Goal: Task Accomplishment & Management: Manage account settings

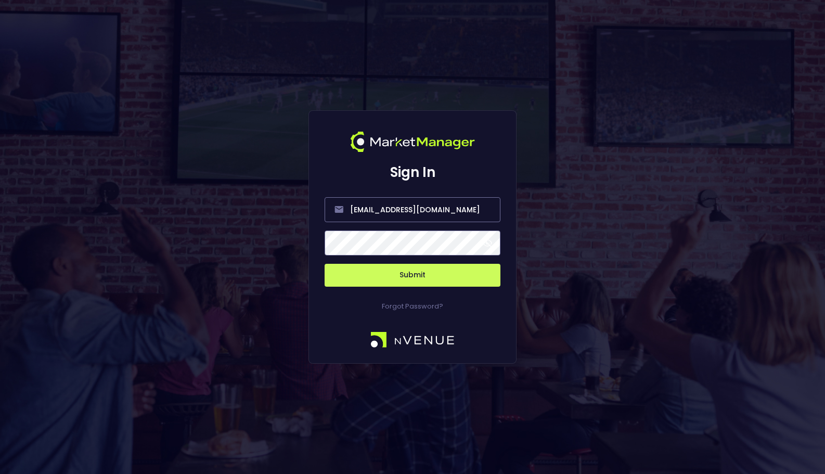
click at [405, 278] on button "Submit" at bounding box center [413, 275] width 176 height 23
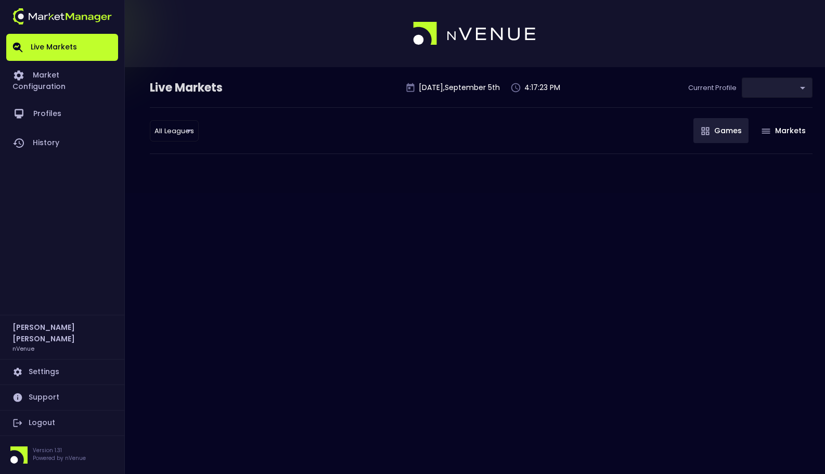
type input "0a763355-b225-40e6-8c79-2dda4ec7b2cf"
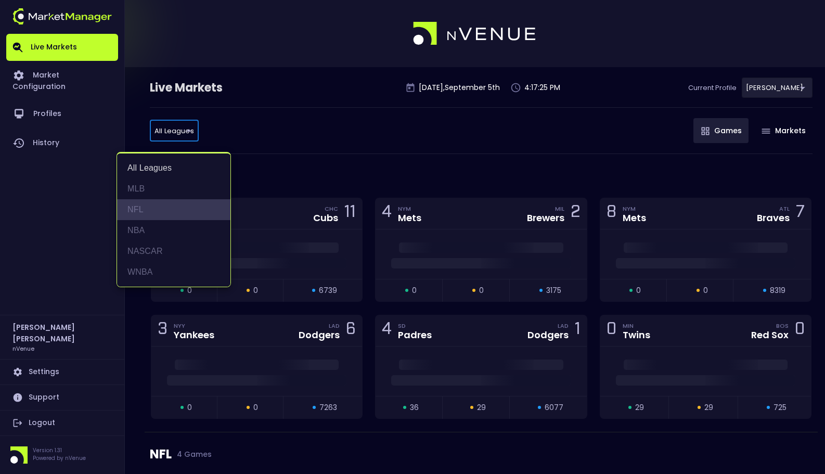
click at [180, 214] on li "NFL" at bounding box center [173, 209] width 113 height 21
type input "NFL"
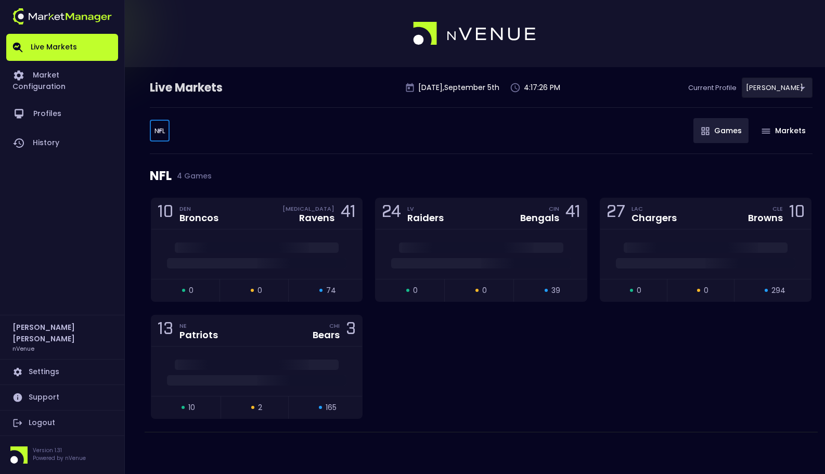
click at [433, 165] on div "NFL 4 Games" at bounding box center [481, 176] width 663 height 44
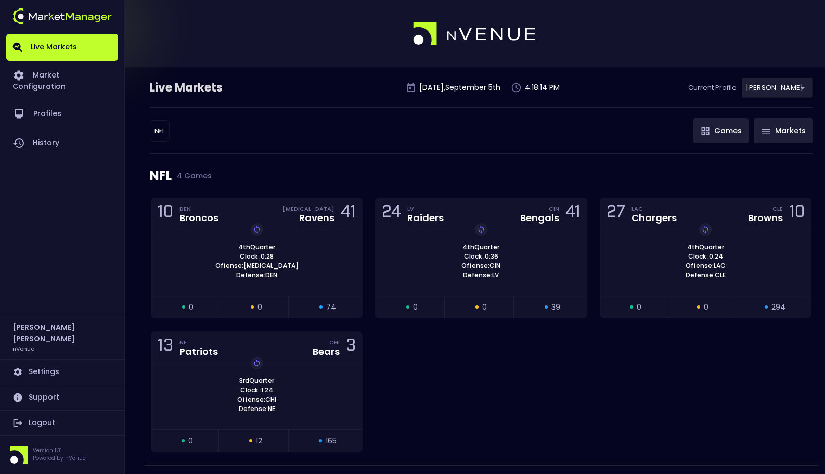
scroll to position [31, 0]
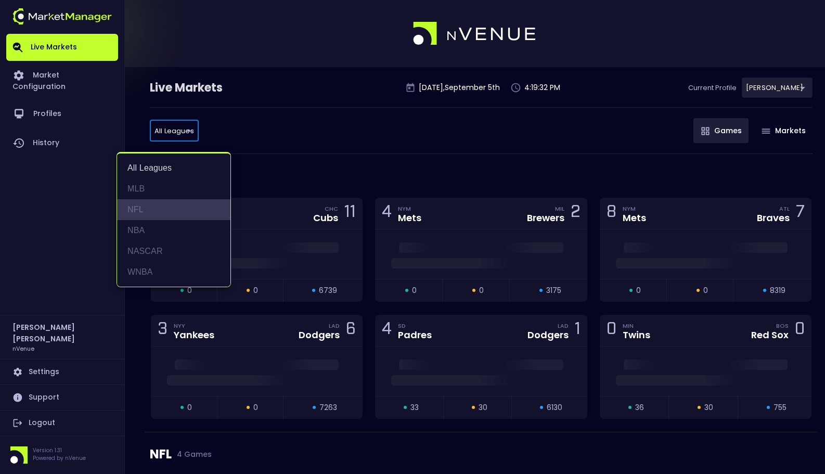
click at [188, 209] on li "NFL" at bounding box center [173, 209] width 113 height 21
type input "NFL"
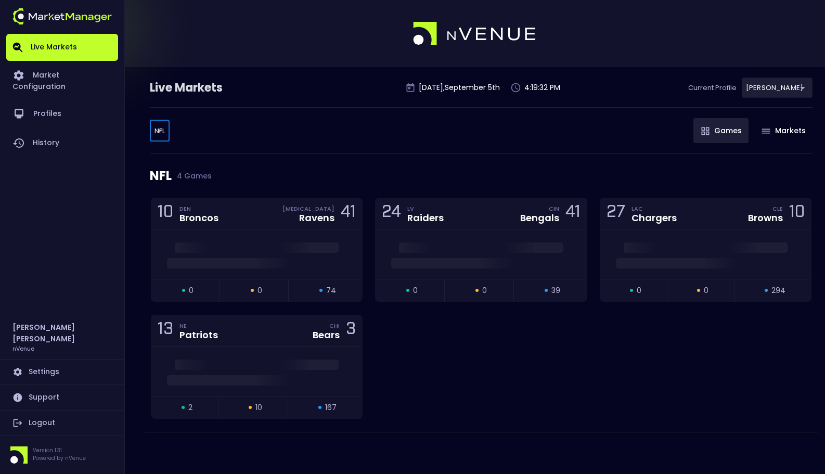
click at [294, 157] on div "NFL 4 Games" at bounding box center [481, 176] width 663 height 44
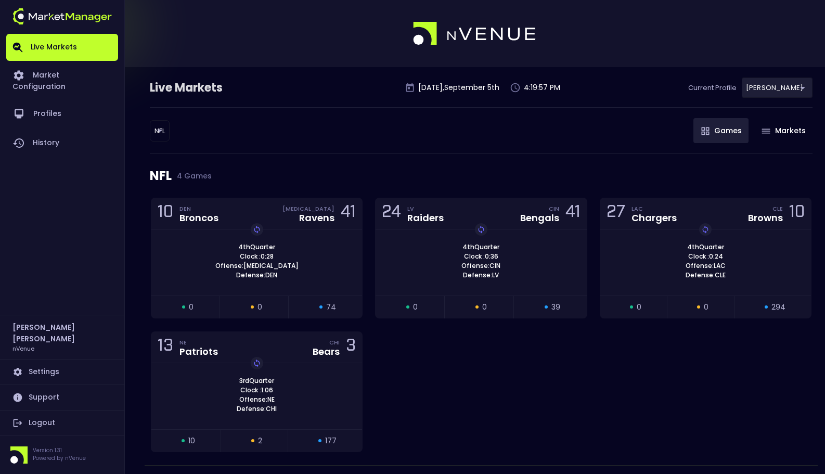
click at [504, 119] on div "NFL NFL ​ Games Markets" at bounding box center [481, 130] width 663 height 47
click at [595, 146] on div "NFL NFL ​ Games Markets" at bounding box center [481, 130] width 663 height 47
click at [529, 125] on div "NFL NFL ​ Games Markets" at bounding box center [481, 130] width 663 height 47
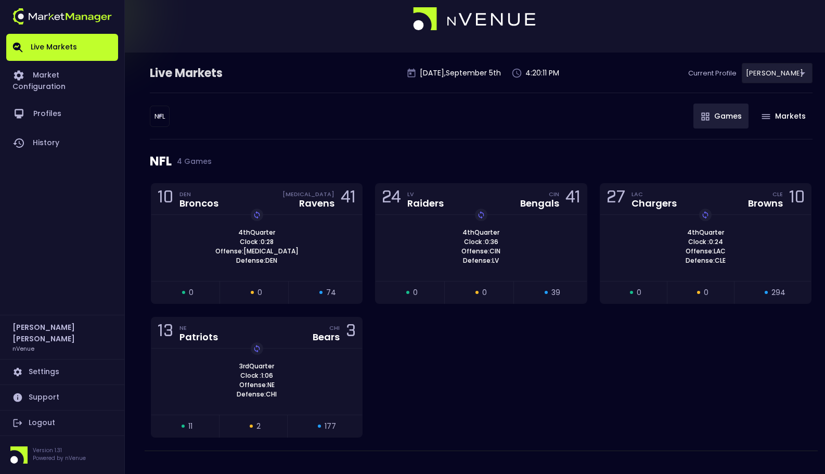
click at [527, 135] on div "NFL NFL ​ Games Markets" at bounding box center [481, 116] width 663 height 47
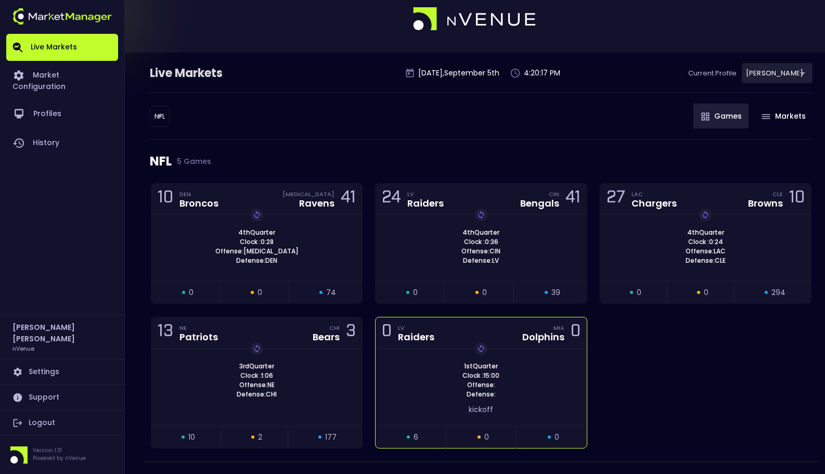
click at [410, 421] on div "1st Quarter Clock : 15:00 Offense: Defense: Replay Game kickoff" at bounding box center [481, 387] width 211 height 77
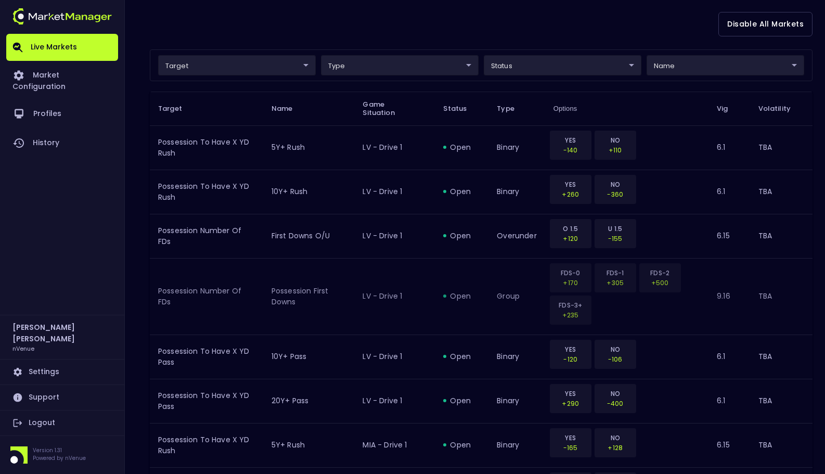
scroll to position [285, 0]
click at [463, 42] on div "Disable All Markets" at bounding box center [481, 25] width 663 height 50
click at [276, 65] on body "Live Markets Market Configuration Profiles History Matt Jensen nVenue Settings …" at bounding box center [412, 244] width 825 height 1059
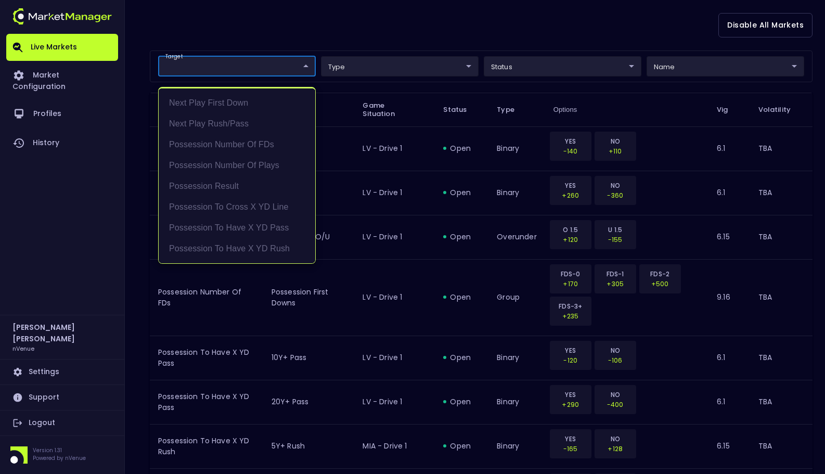
click at [292, 40] on div at bounding box center [412, 237] width 825 height 474
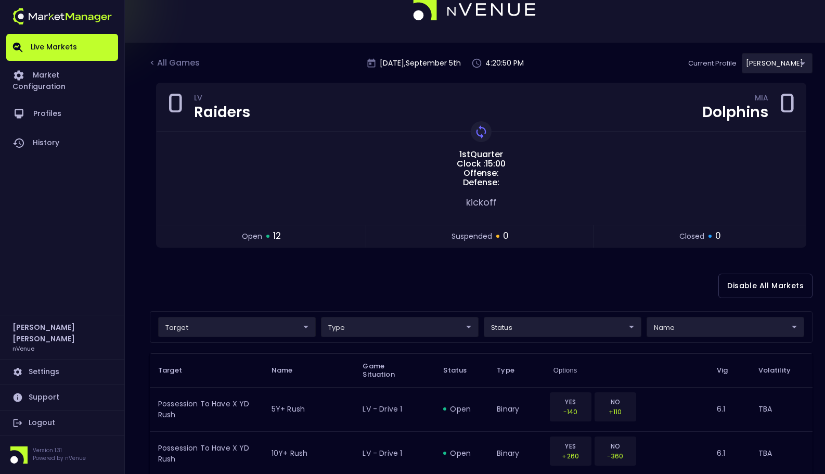
scroll to position [0, 0]
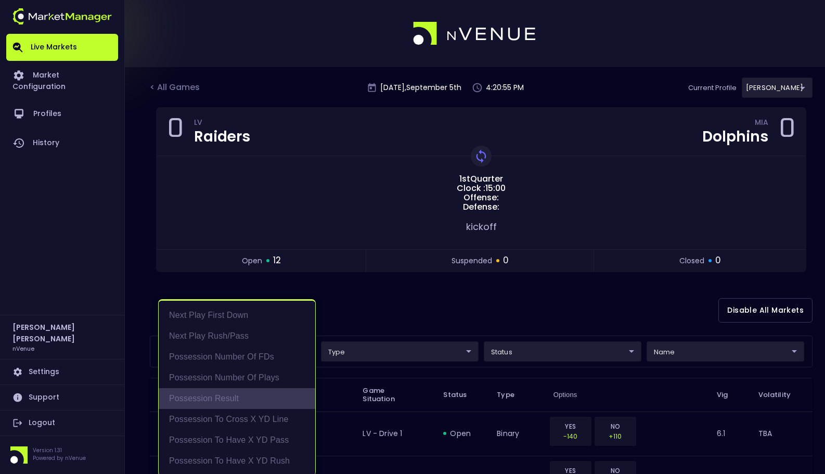
click at [270, 396] on li "Possession Result" at bounding box center [237, 398] width 157 height 21
type input "Possession Result"
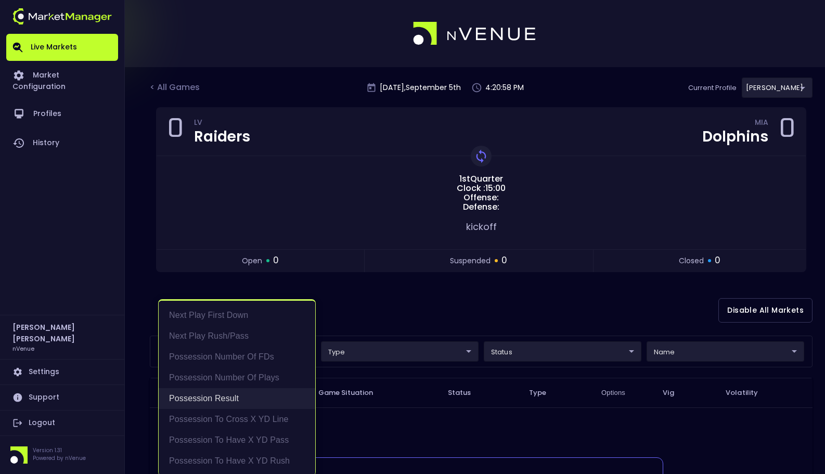
click at [270, 396] on li "Possession Result" at bounding box center [237, 398] width 157 height 21
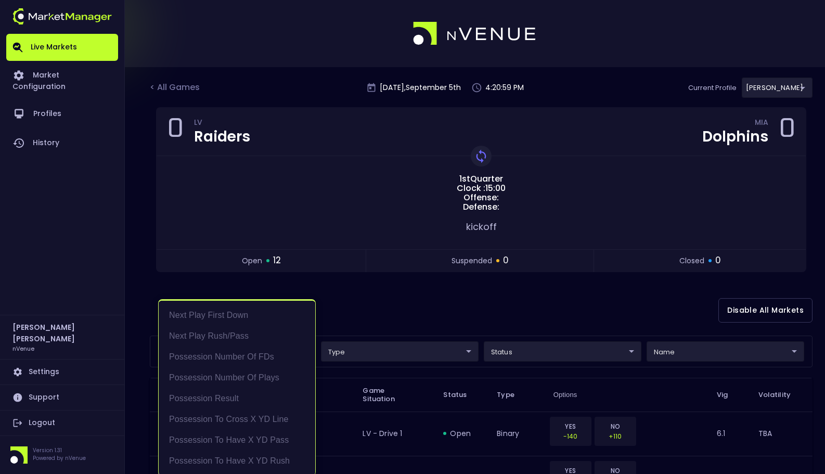
scroll to position [2, 0]
click at [423, 302] on div at bounding box center [412, 237] width 825 height 474
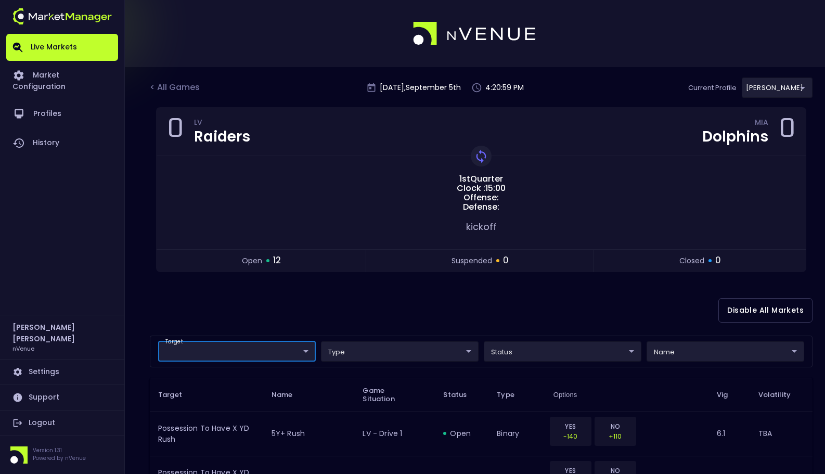
scroll to position [0, 0]
click at [402, 336] on div "target ​ ​ type ​ ​ status ​ ​ name ​ ​" at bounding box center [481, 352] width 663 height 32
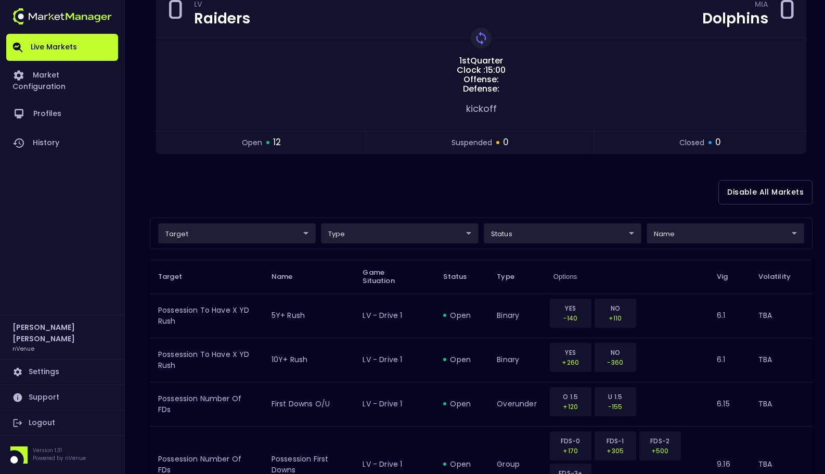
scroll to position [116, 0]
click at [350, 171] on div "Disable All Markets" at bounding box center [481, 194] width 663 height 50
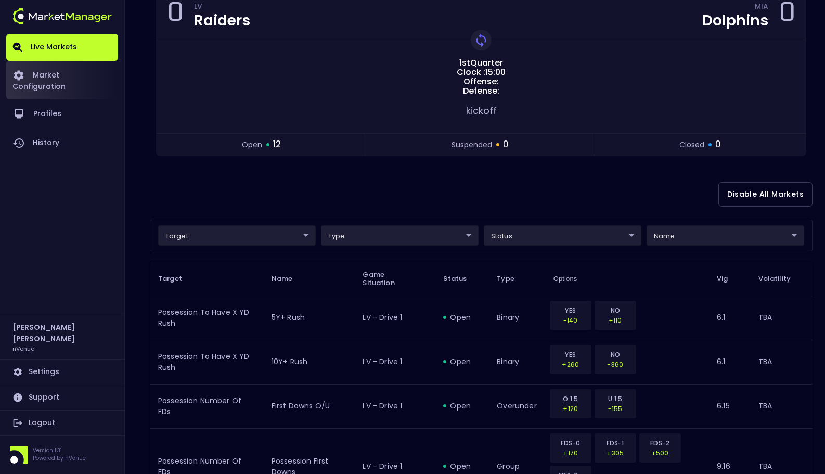
click at [73, 71] on link "Market Configuration" at bounding box center [62, 80] width 112 height 38
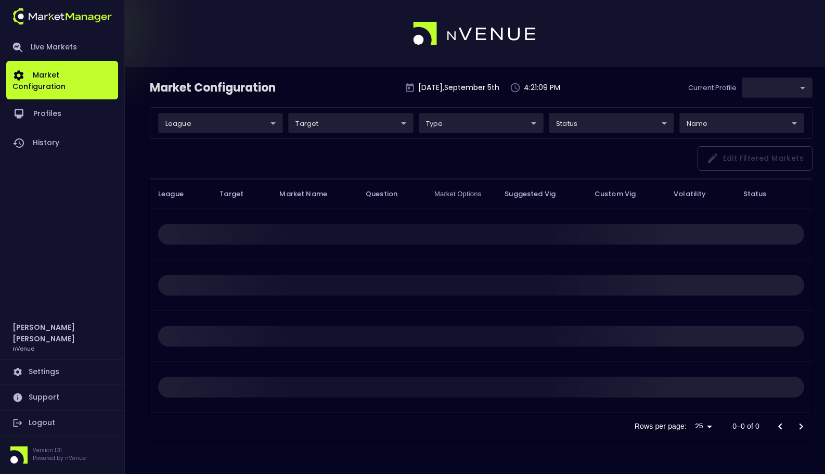
type input "0a763355-b225-40e6-8c79-2dda4ec7b2cf"
click at [264, 124] on body "Live Markets Market Configuration Profiles History Matt Jensen nVenue Settings …" at bounding box center [412, 237] width 825 height 474
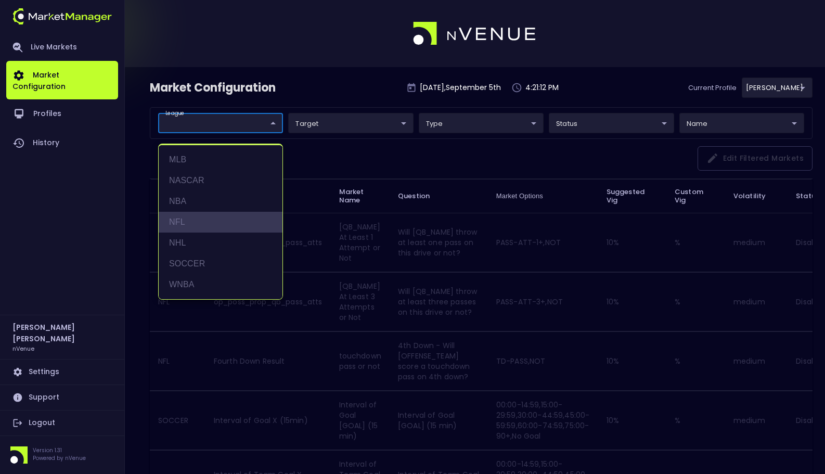
click at [209, 215] on li "NFL" at bounding box center [221, 222] width 124 height 21
type input "NFL"
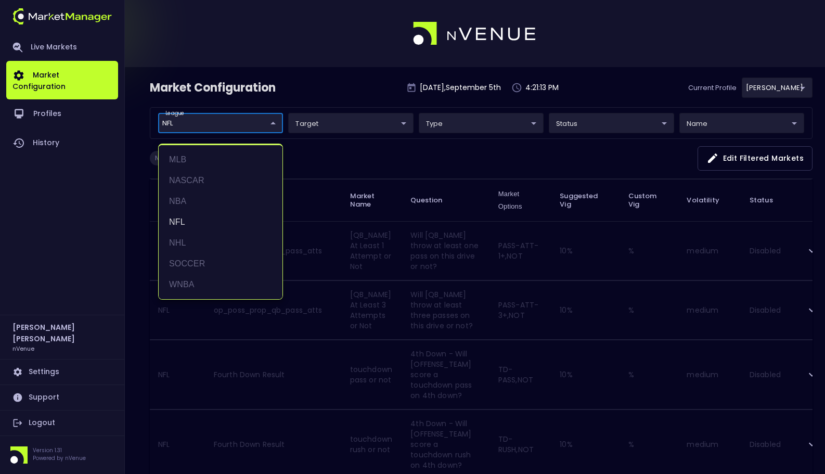
click at [404, 163] on div at bounding box center [412, 237] width 825 height 474
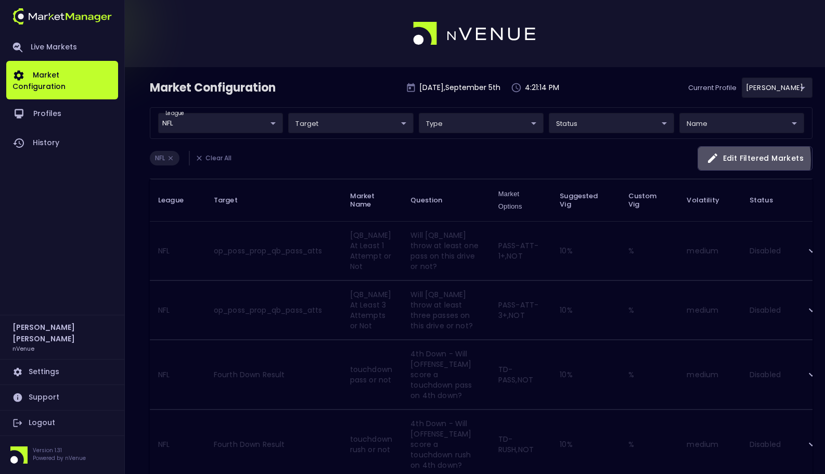
click at [724, 160] on button "Edit filtered markets" at bounding box center [755, 158] width 115 height 24
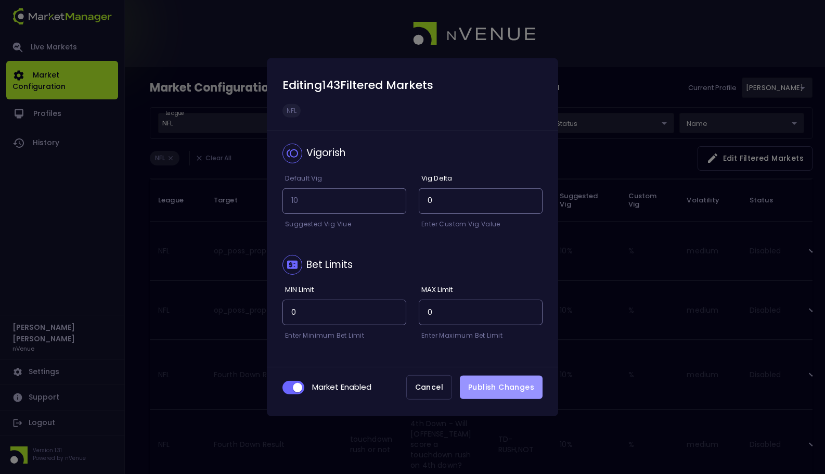
click at [519, 389] on button "Publish Changes" at bounding box center [501, 387] width 83 height 23
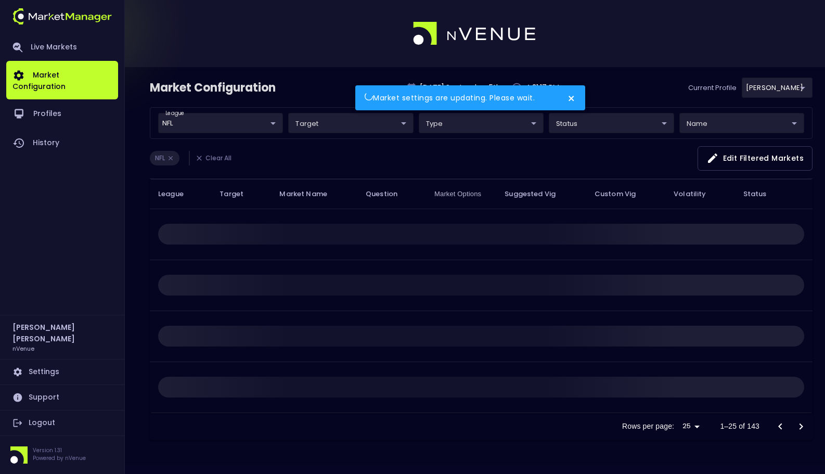
click at [491, 160] on div "Market settings are updating. Please wait." at bounding box center [470, 274] width 234 height 382
click at [438, 167] on div "Market settings are updating. Please wait." at bounding box center [470, 274] width 234 height 382
click at [546, 163] on div "Market settings are updating. Please wait." at bounding box center [470, 274] width 234 height 382
click at [336, 127] on div "​" at bounding box center [350, 123] width 125 height 20
click at [385, 171] on div "Market settings are updating. Please wait." at bounding box center [470, 274] width 234 height 382
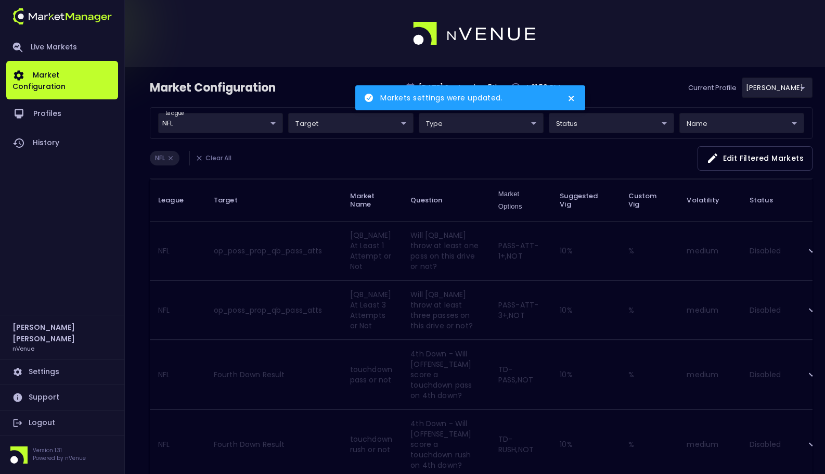
click at [459, 141] on div "Markets settings were updated." at bounding box center [470, 274] width 234 height 382
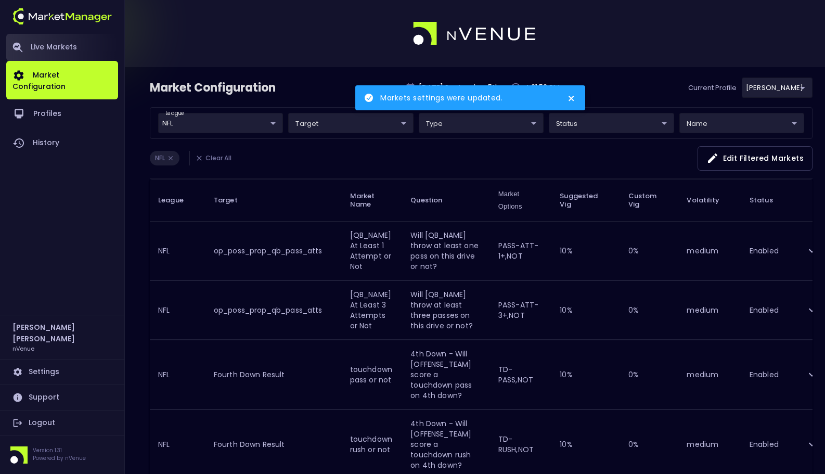
click at [69, 42] on link "Live Markets" at bounding box center [62, 47] width 112 height 27
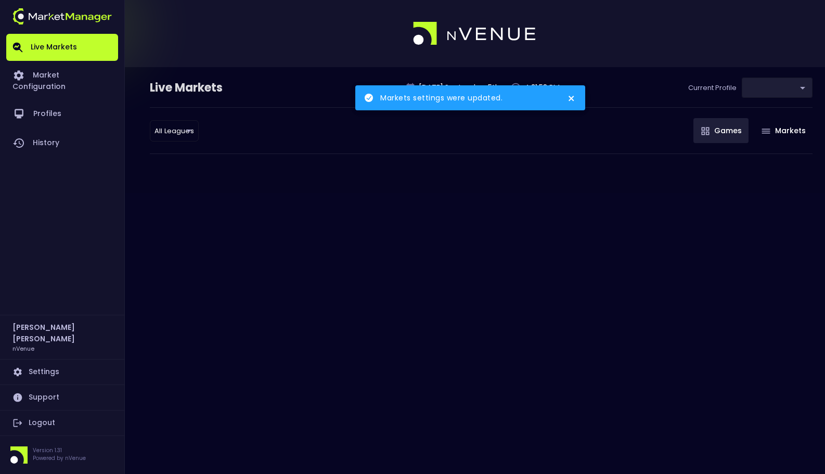
type input "0a763355-b225-40e6-8c79-2dda4ec7b2cf"
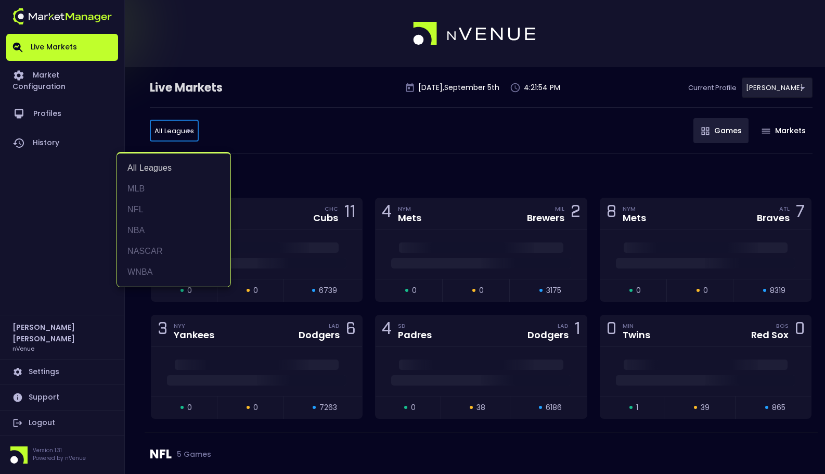
click at [165, 210] on li "NFL" at bounding box center [173, 209] width 113 height 21
type input "NFL"
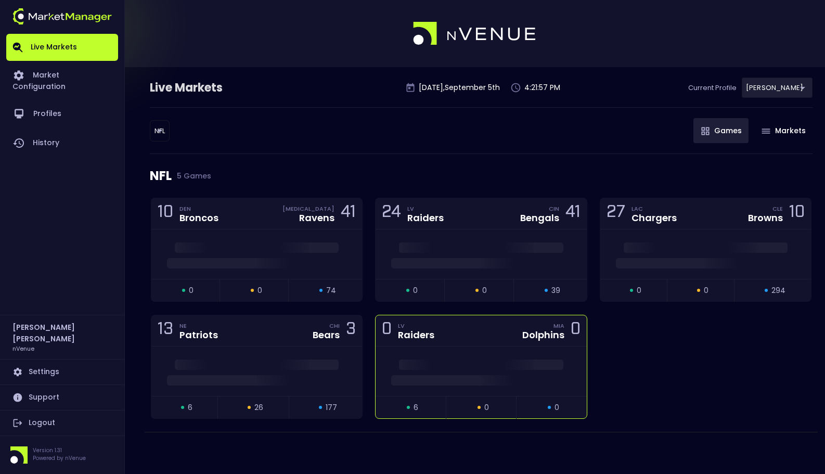
click at [438, 381] on span at bounding box center [480, 380] width 179 height 10
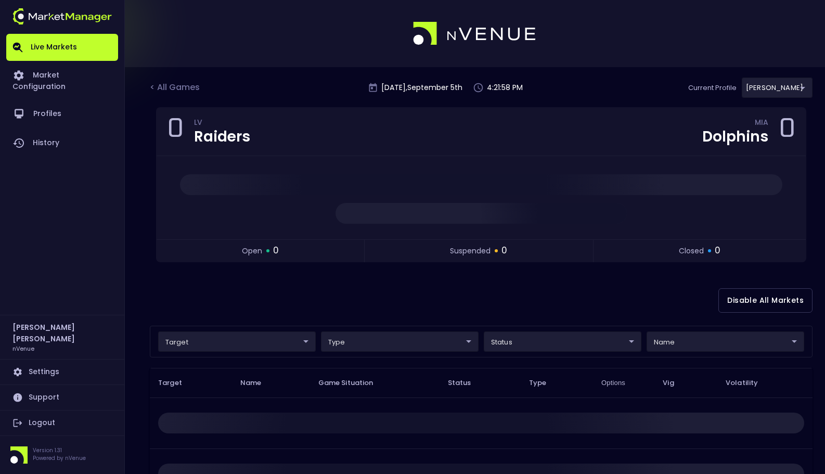
click at [436, 297] on div "Disable All Markets" at bounding box center [481, 300] width 663 height 50
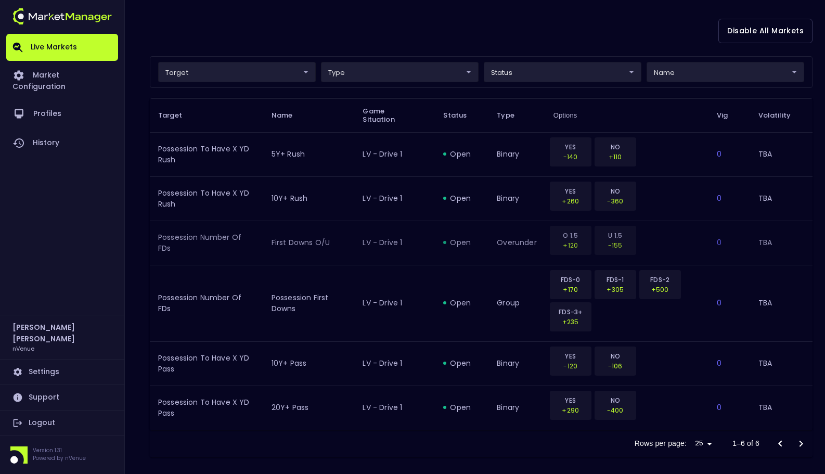
scroll to position [282, 0]
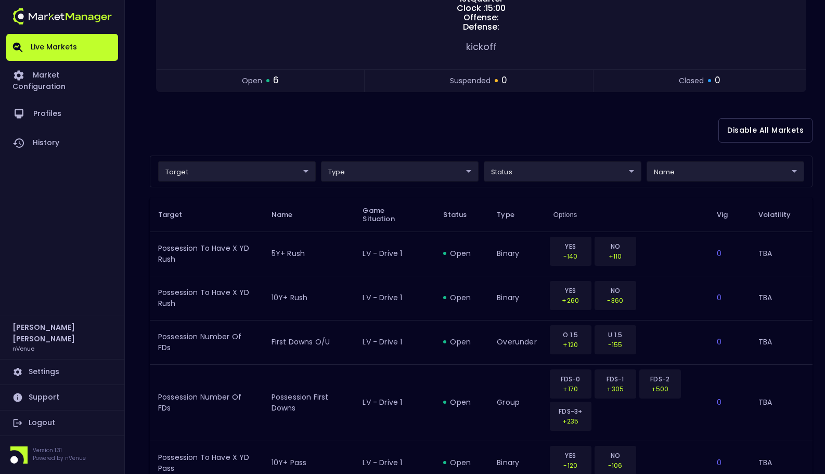
click at [396, 130] on div "Disable All Markets" at bounding box center [481, 130] width 663 height 50
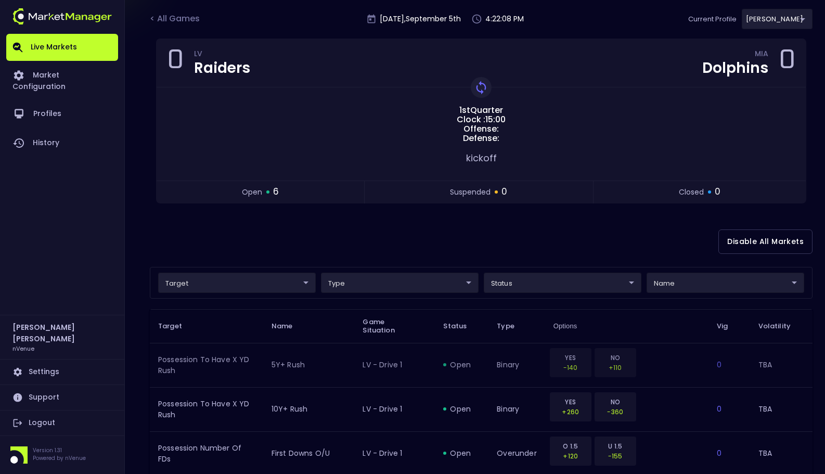
scroll to position [65, 0]
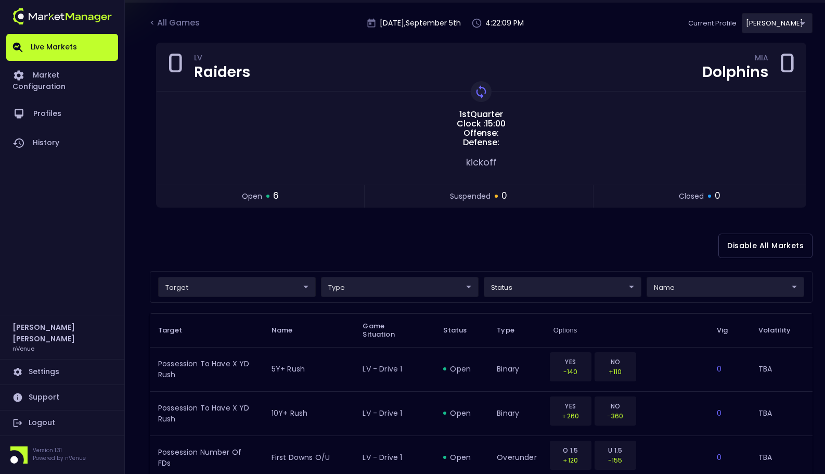
click at [428, 241] on div "Disable All Markets" at bounding box center [481, 246] width 663 height 50
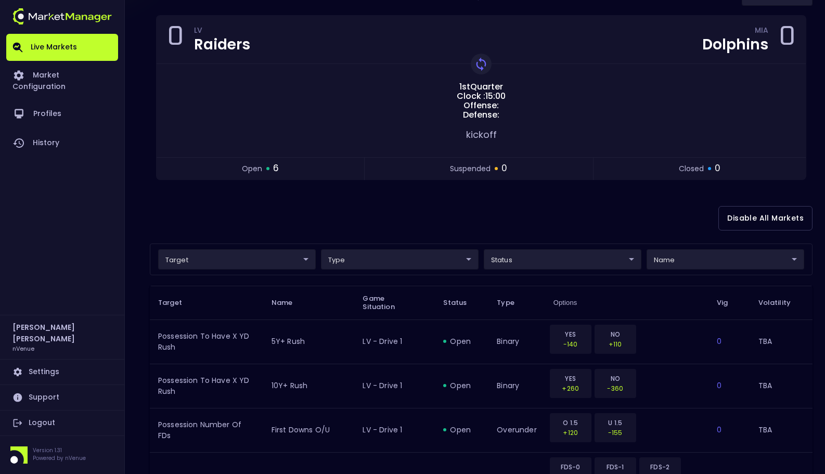
scroll to position [93, 0]
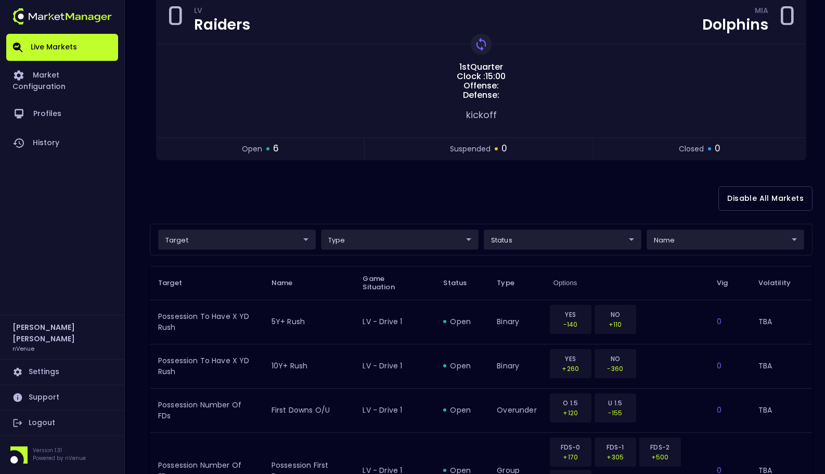
click at [434, 179] on div "Disable All Markets" at bounding box center [481, 198] width 663 height 50
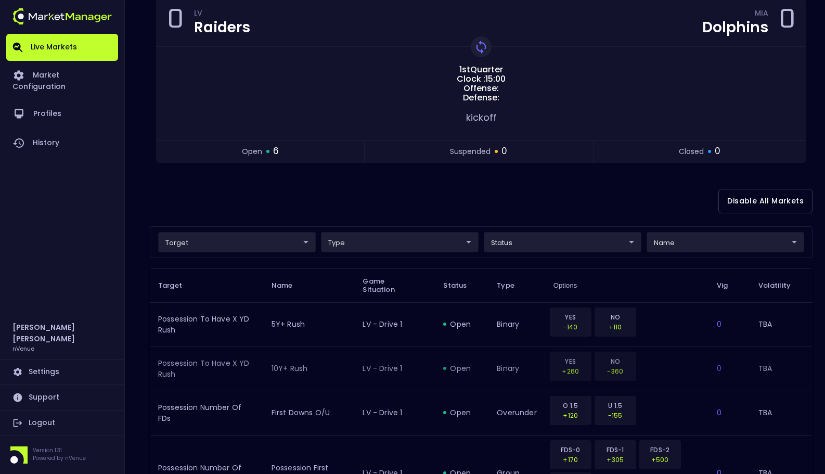
scroll to position [50, 0]
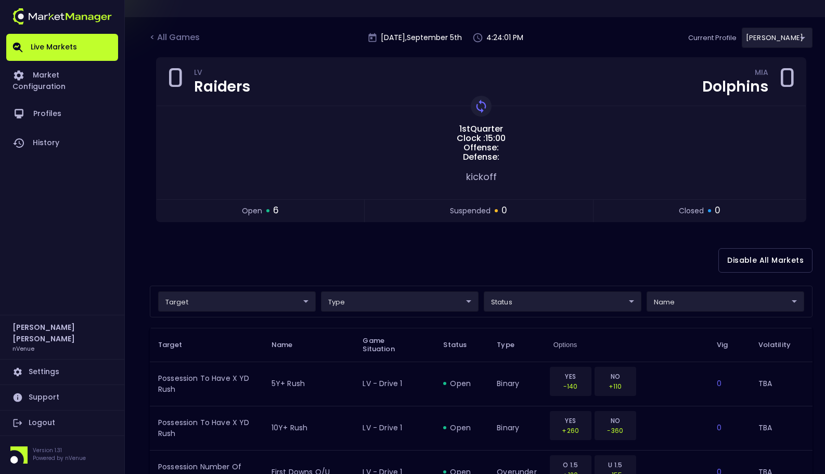
click at [560, 240] on div "Disable All Markets" at bounding box center [481, 260] width 663 height 50
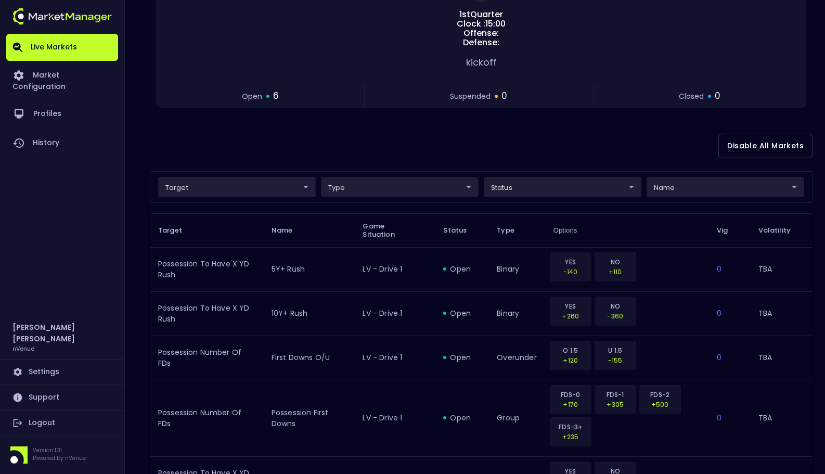
scroll to position [0, 0]
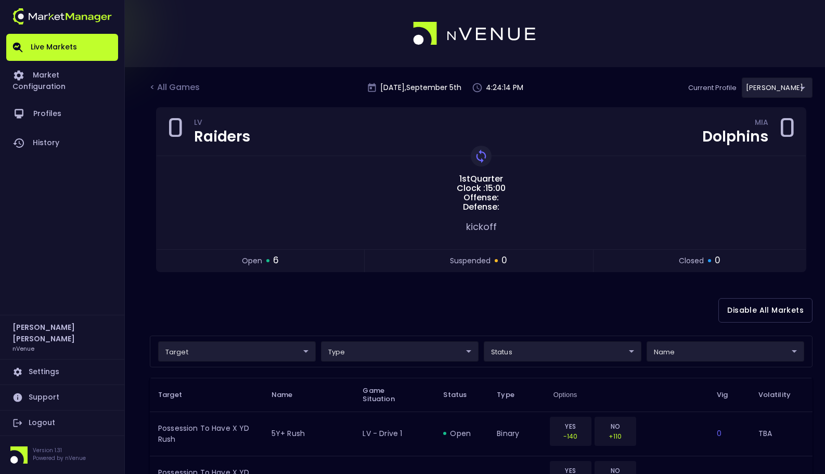
click at [549, 309] on div "Disable All Markets" at bounding box center [481, 310] width 663 height 50
click at [169, 89] on div "< All Games" at bounding box center [176, 88] width 52 height 14
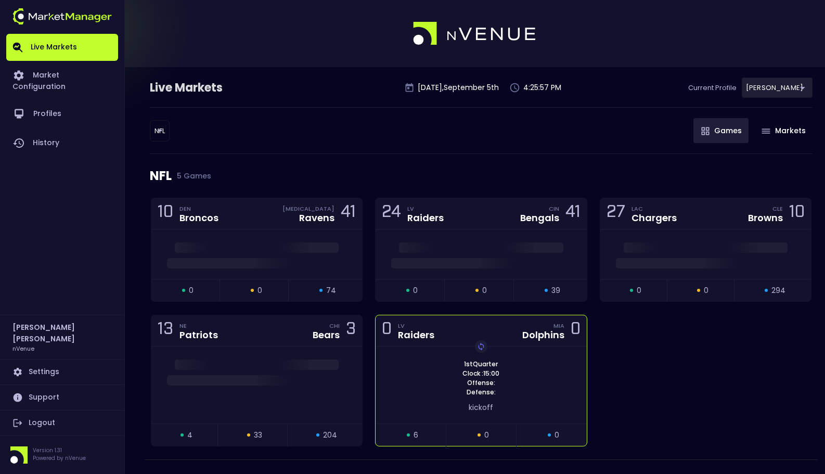
click at [452, 367] on div "1st Quarter Clock : 15:00 Offense: Defense: Replay Game" at bounding box center [481, 377] width 211 height 37
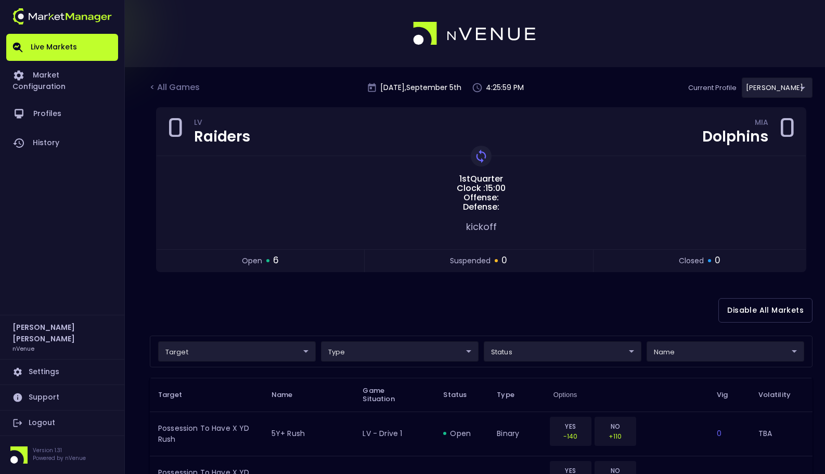
click at [518, 305] on div "Disable All Markets" at bounding box center [481, 310] width 663 height 50
click at [502, 295] on div "Disable All Markets" at bounding box center [481, 310] width 663 height 50
click at [198, 85] on div "< All Games" at bounding box center [176, 88] width 52 height 14
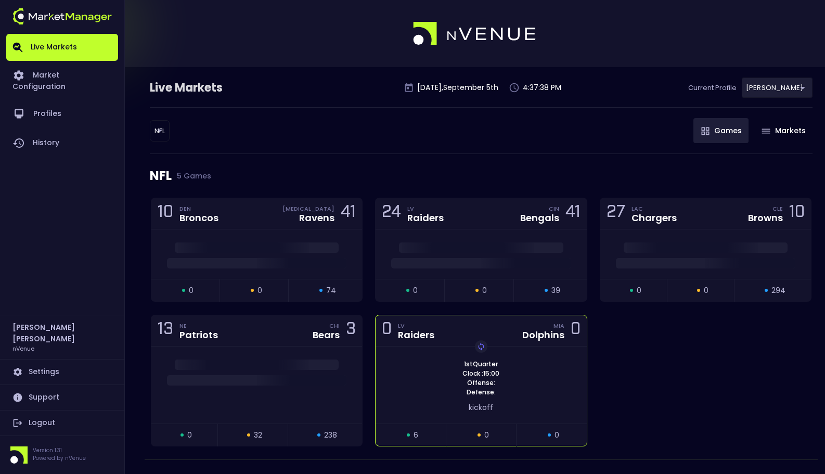
click at [546, 368] on div "1st Quarter Clock : 15:00 Offense: Defense: Replay Game" at bounding box center [481, 377] width 211 height 37
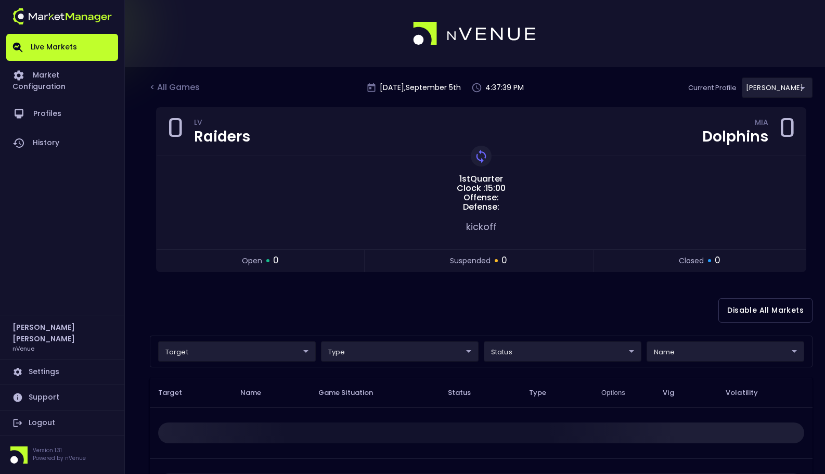
click at [532, 287] on div "Disable All Markets" at bounding box center [481, 310] width 663 height 50
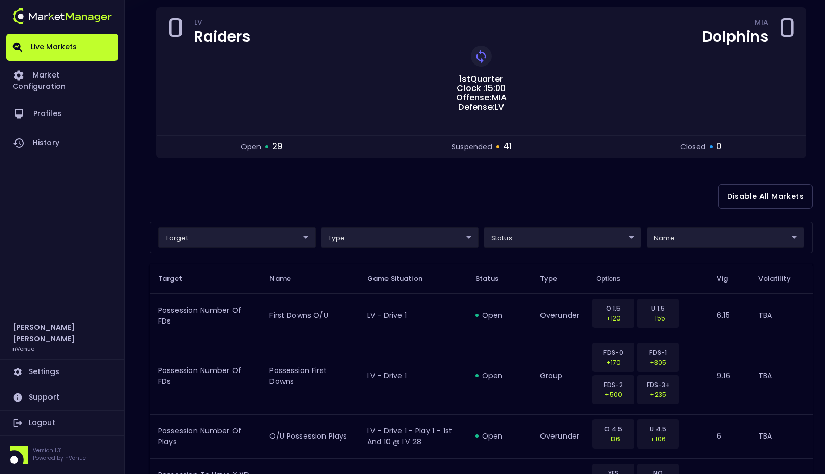
scroll to position [104, 0]
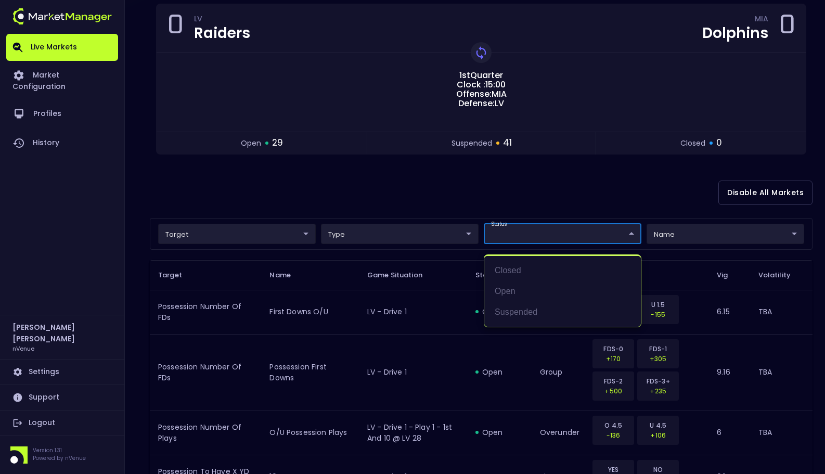
click at [596, 192] on div at bounding box center [412, 237] width 825 height 474
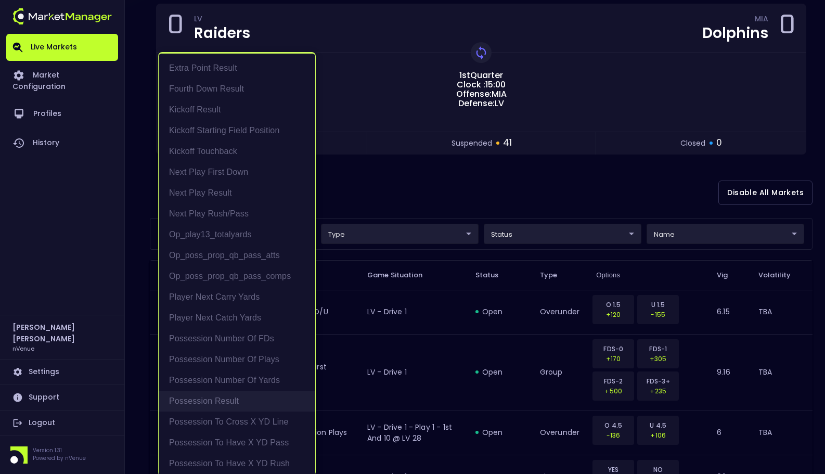
click at [242, 395] on li "Possession Result" at bounding box center [237, 401] width 157 height 21
type input "Possession Result"
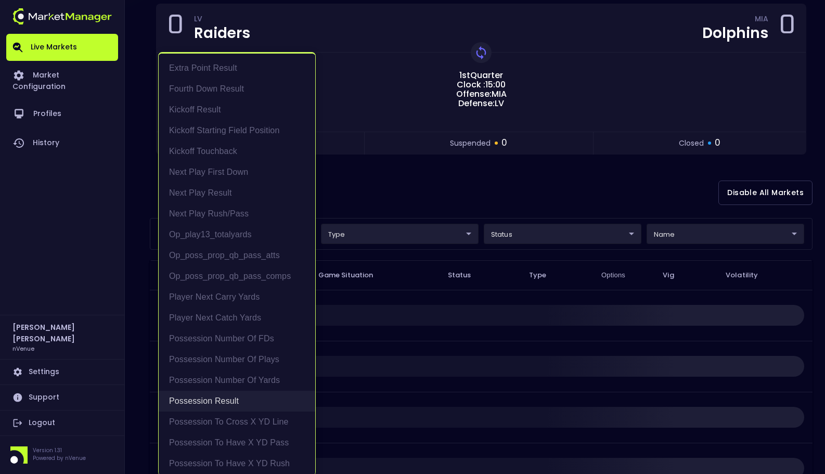
scroll to position [0, 0]
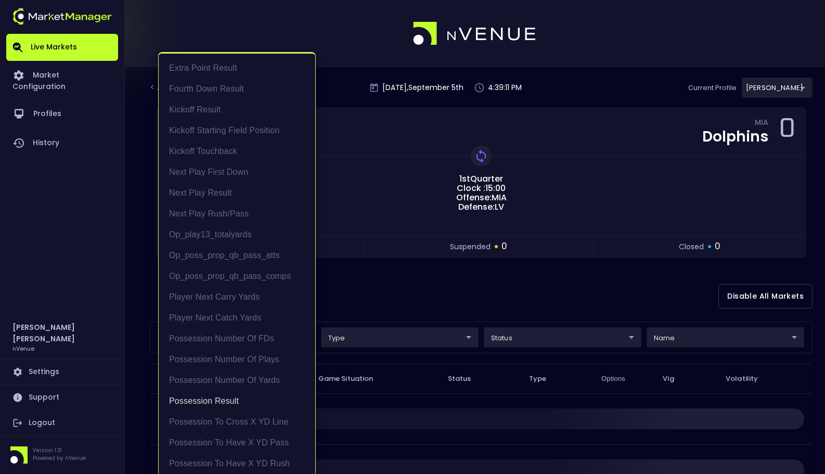
click at [414, 282] on div at bounding box center [412, 237] width 825 height 474
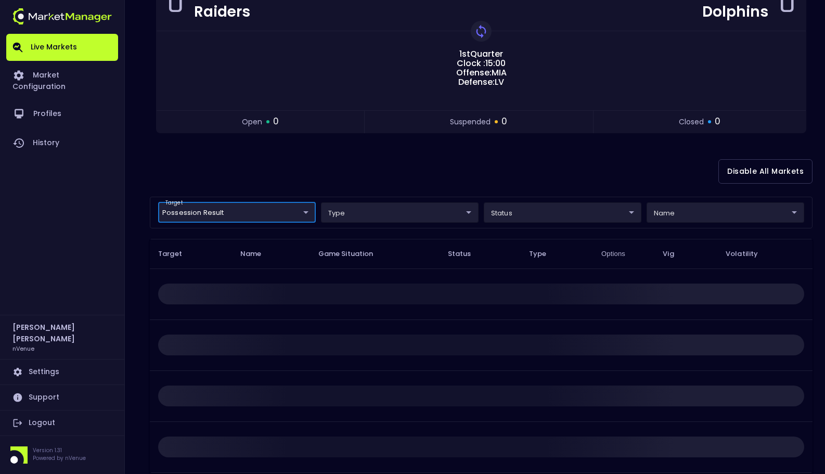
scroll to position [176, 0]
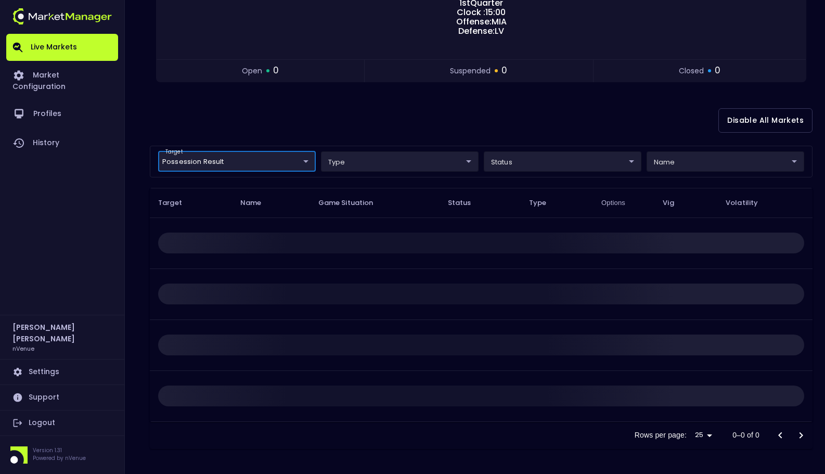
click at [380, 129] on div "Disable All Markets" at bounding box center [481, 120] width 663 height 50
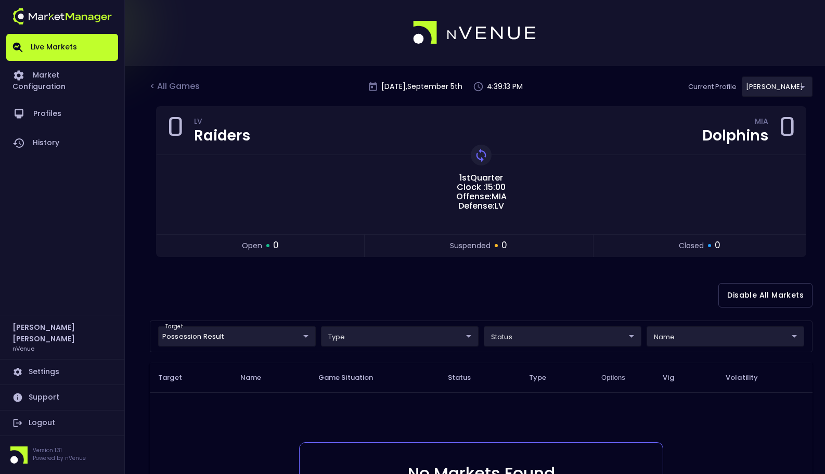
scroll to position [0, 0]
click at [283, 340] on body "Live Markets Market Configuration Profiles History Matt Jensen nVenue Settings …" at bounding box center [412, 325] width 825 height 650
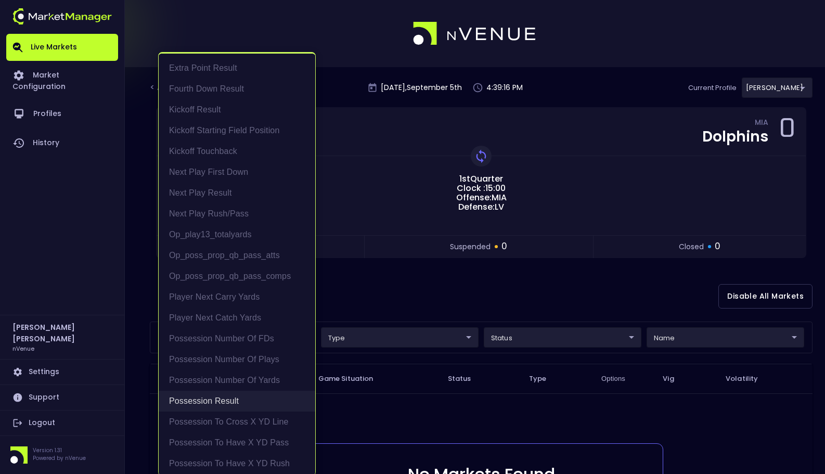
click at [228, 395] on li "Possession Result" at bounding box center [237, 401] width 157 height 21
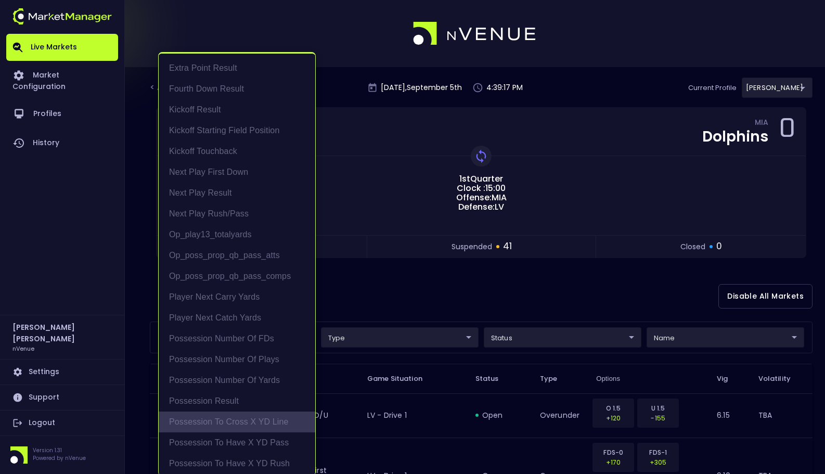
click at [230, 419] on li "Possession to Cross X YD Line" at bounding box center [237, 422] width 157 height 21
type input "Possession to Cross X YD Line"
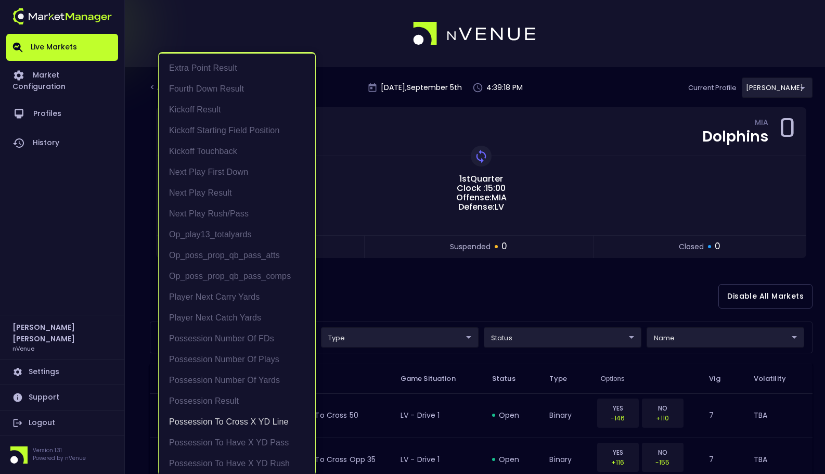
click at [444, 299] on div at bounding box center [412, 237] width 825 height 474
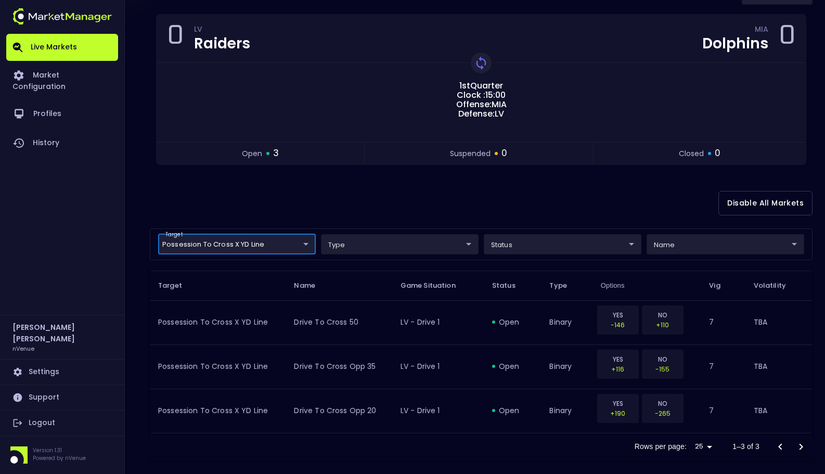
scroll to position [105, 0]
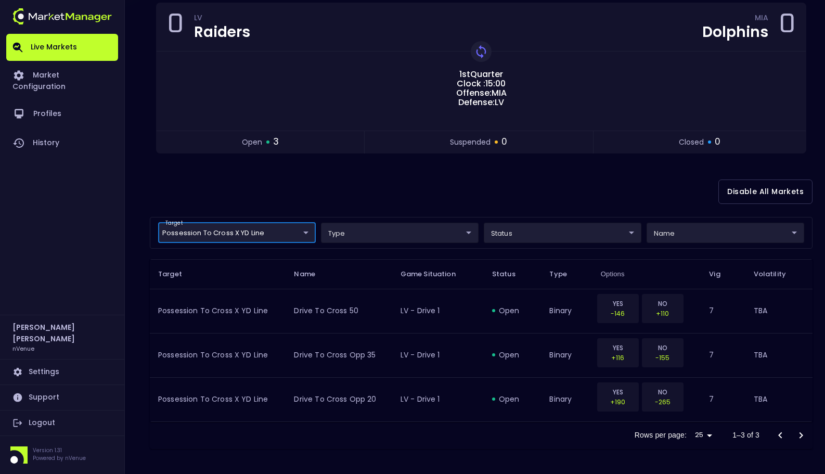
click at [291, 233] on body "Live Markets Market Configuration Profiles History Matt Jensen nVenue Settings …" at bounding box center [412, 184] width 825 height 578
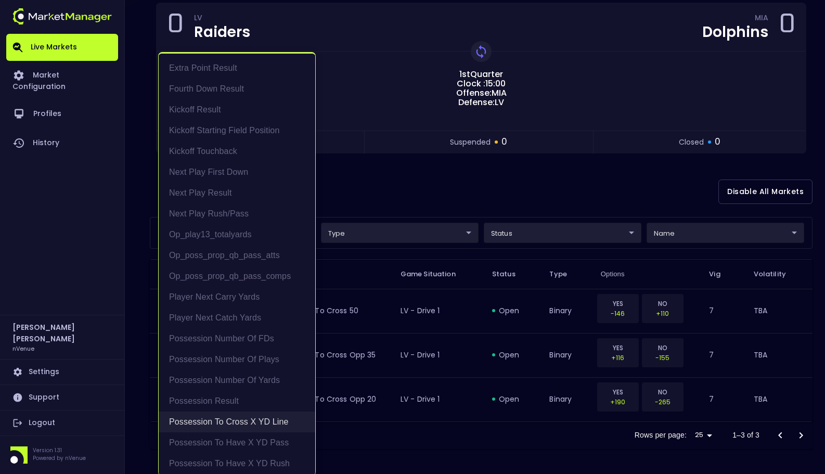
click at [263, 415] on li "Possession to Cross X YD Line" at bounding box center [237, 422] width 157 height 21
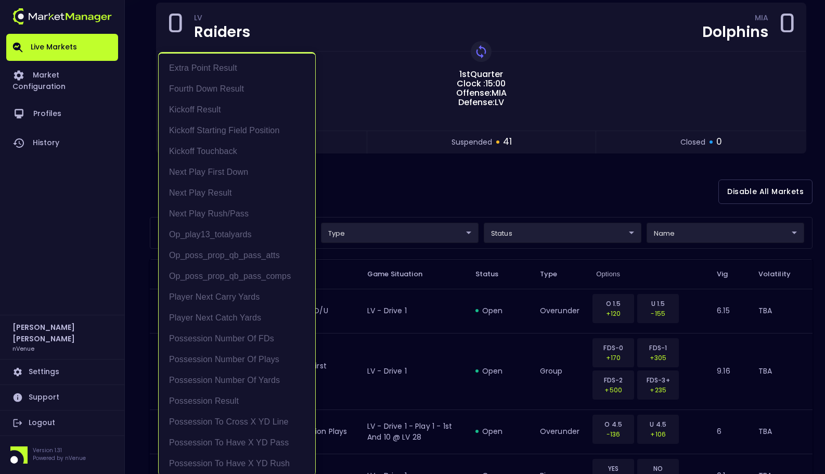
click at [416, 185] on div at bounding box center [412, 237] width 825 height 474
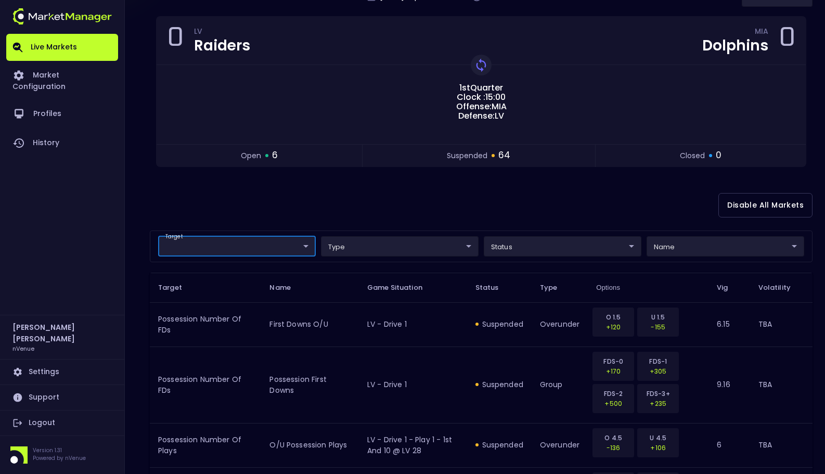
scroll to position [69, 0]
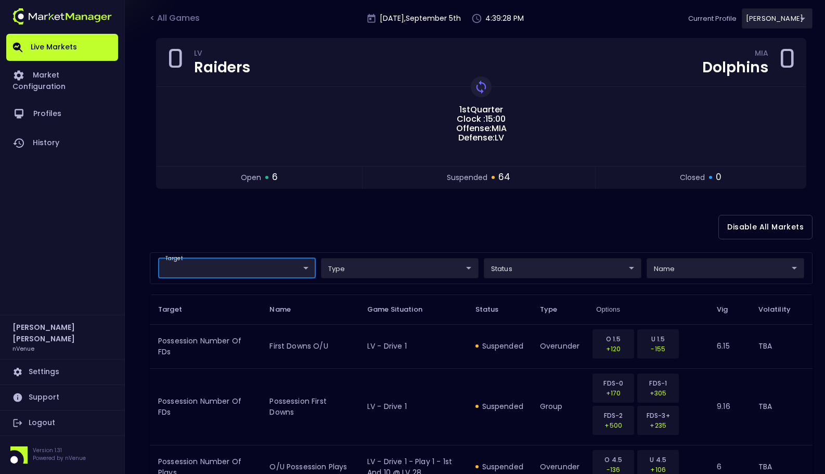
click at [405, 221] on div "Disable All Markets" at bounding box center [481, 227] width 663 height 50
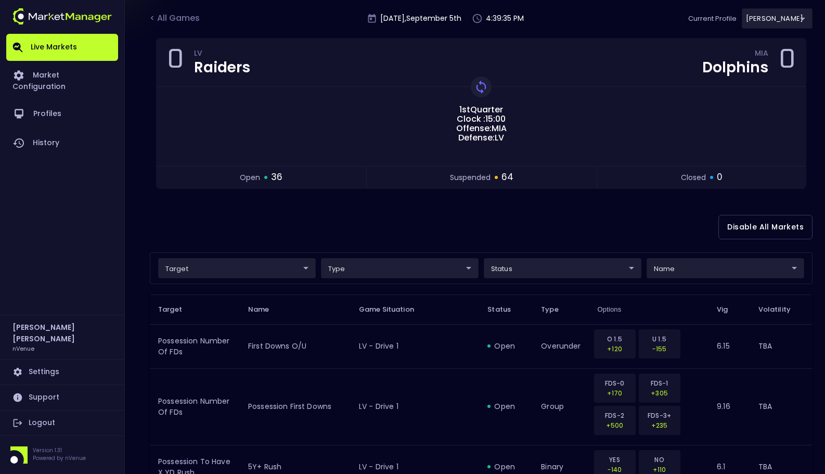
click at [342, 239] on div "Disable All Markets" at bounding box center [481, 227] width 663 height 50
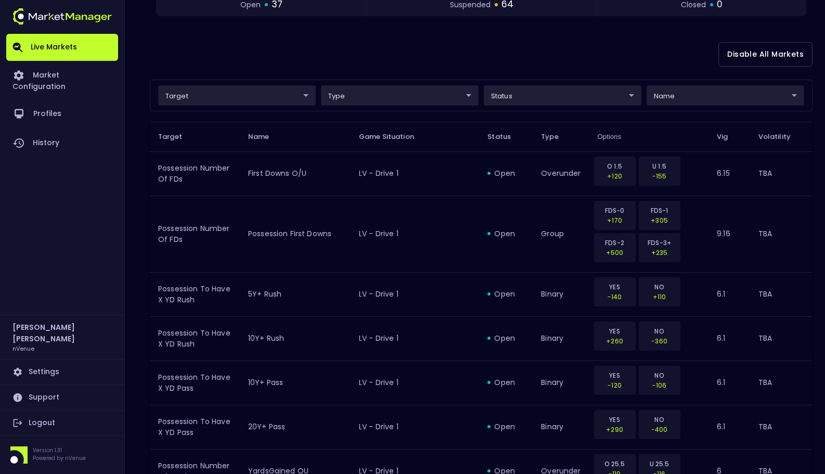
scroll to position [0, 0]
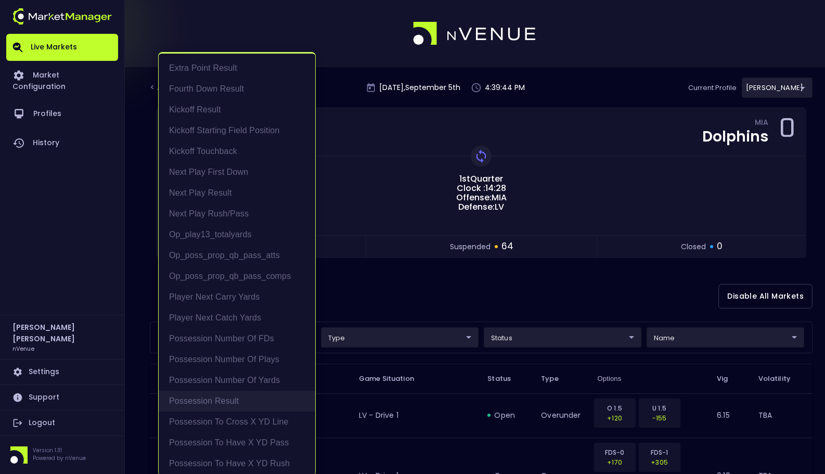
click at [271, 405] on li "Possession Result" at bounding box center [237, 401] width 157 height 21
type input "Possession Result"
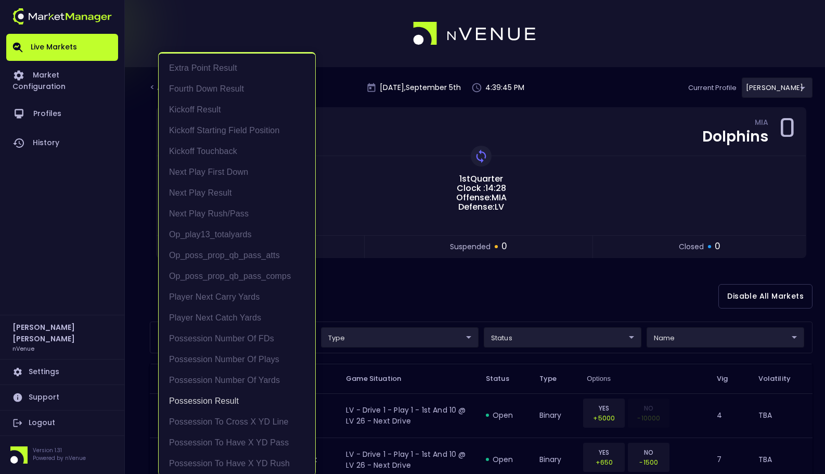
click at [416, 318] on div at bounding box center [412, 237] width 825 height 474
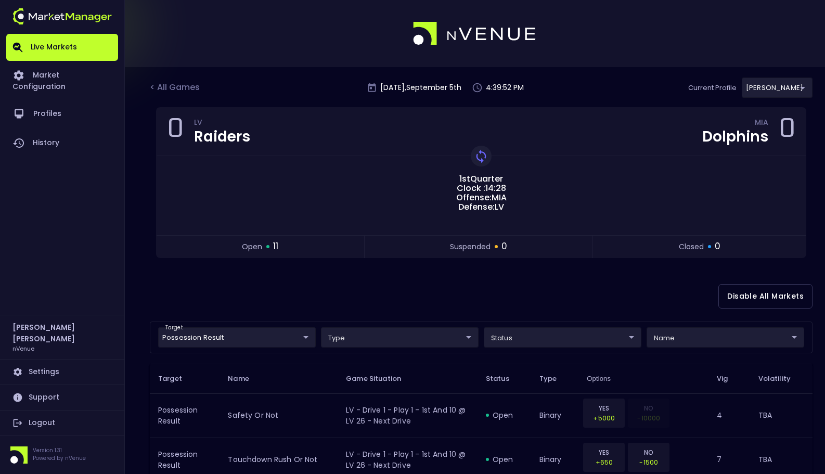
click at [502, 301] on div "Disable All Markets" at bounding box center [481, 296] width 663 height 50
click at [541, 304] on div "Disable All Markets" at bounding box center [481, 296] width 663 height 50
